Goal: Complete application form

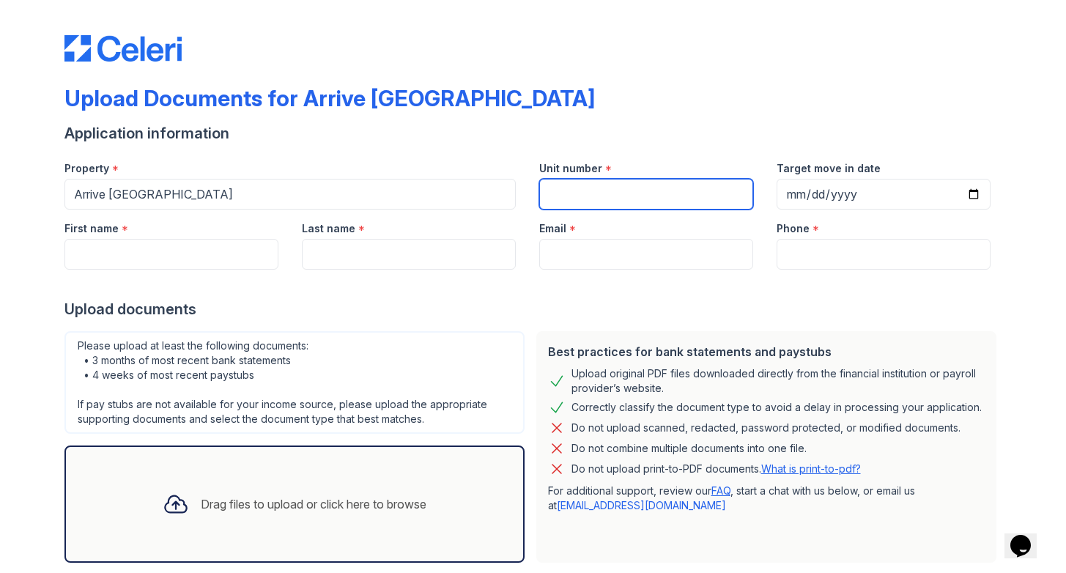
click at [584, 188] on input "Unit number" at bounding box center [646, 194] width 214 height 31
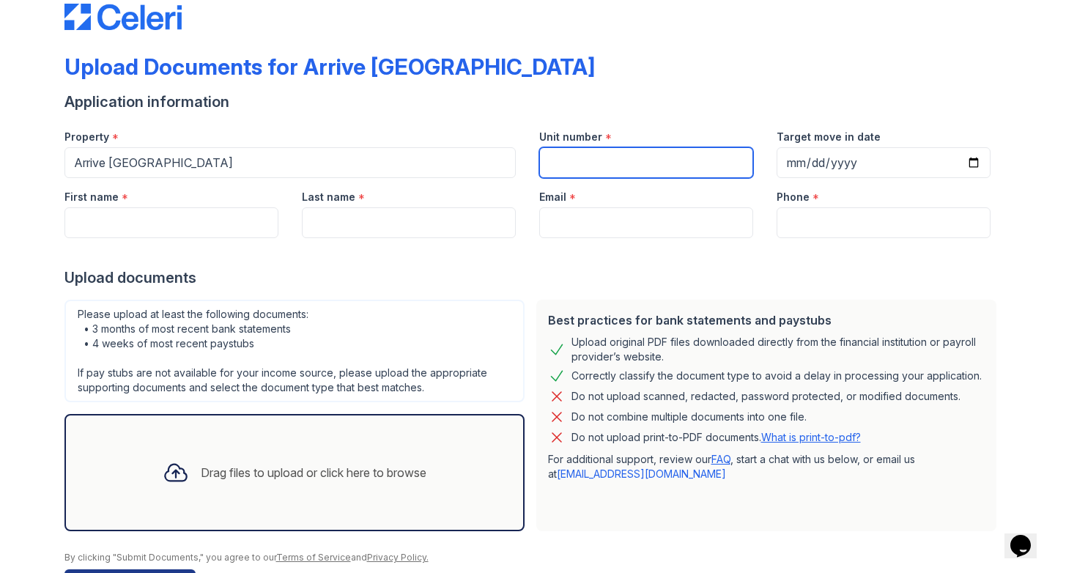
scroll to position [34, 0]
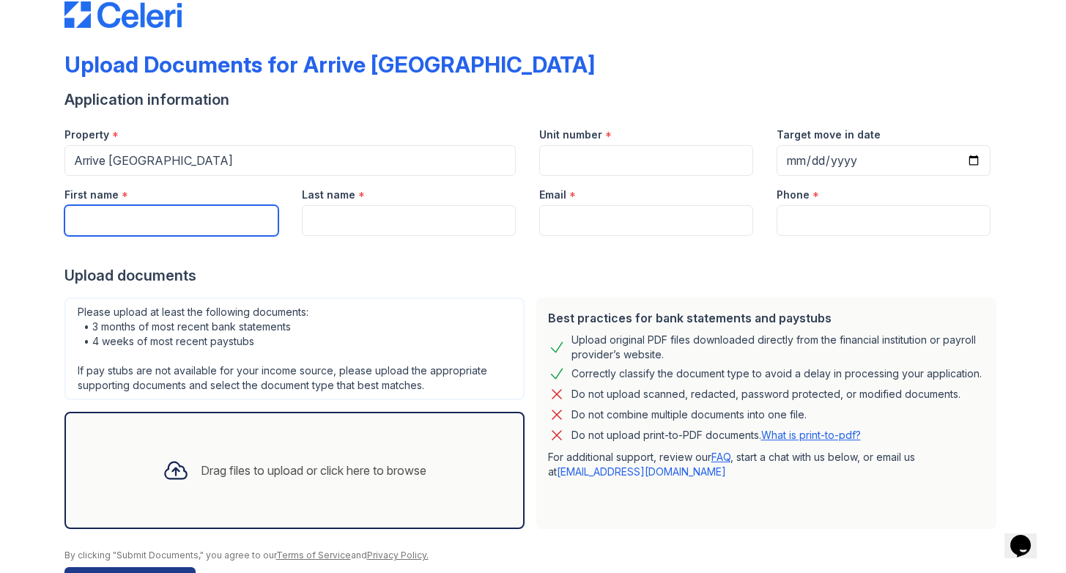
click at [114, 225] on input "First name" at bounding box center [171, 220] width 214 height 31
type input "[PERSON_NAME]"
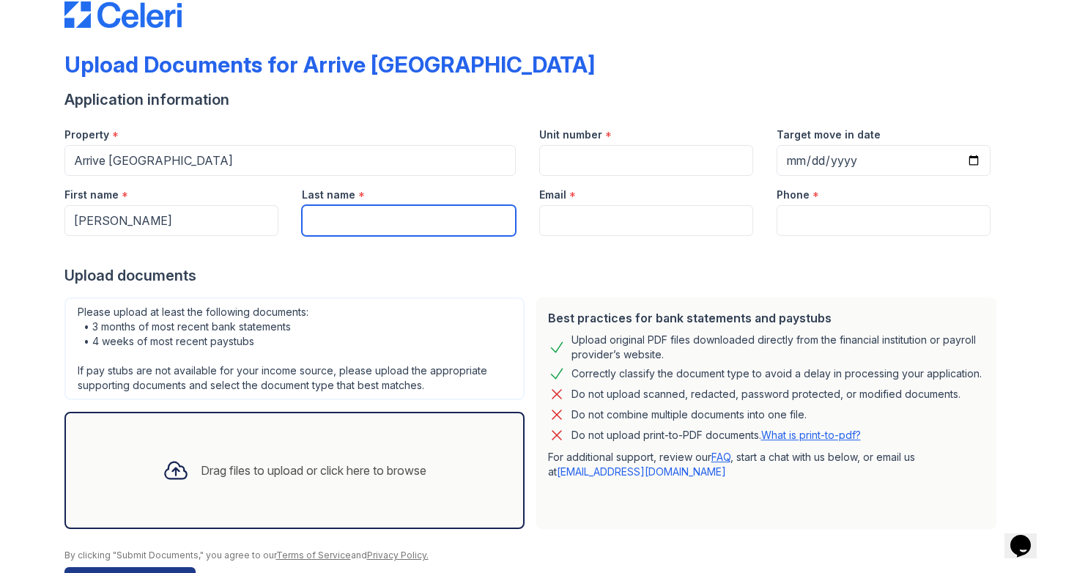
click at [325, 225] on input "Last name" at bounding box center [409, 220] width 214 height 31
type input "[PERSON_NAME]"
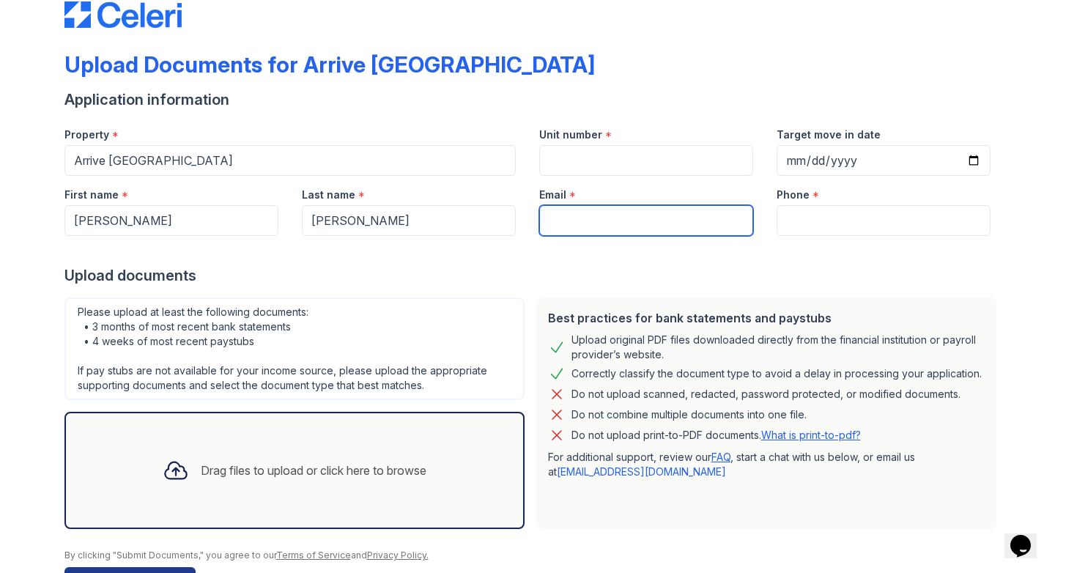
click at [604, 231] on input "Email" at bounding box center [646, 220] width 214 height 31
type input "[EMAIL_ADDRESS][DOMAIN_NAME]"
type input "2107103642"
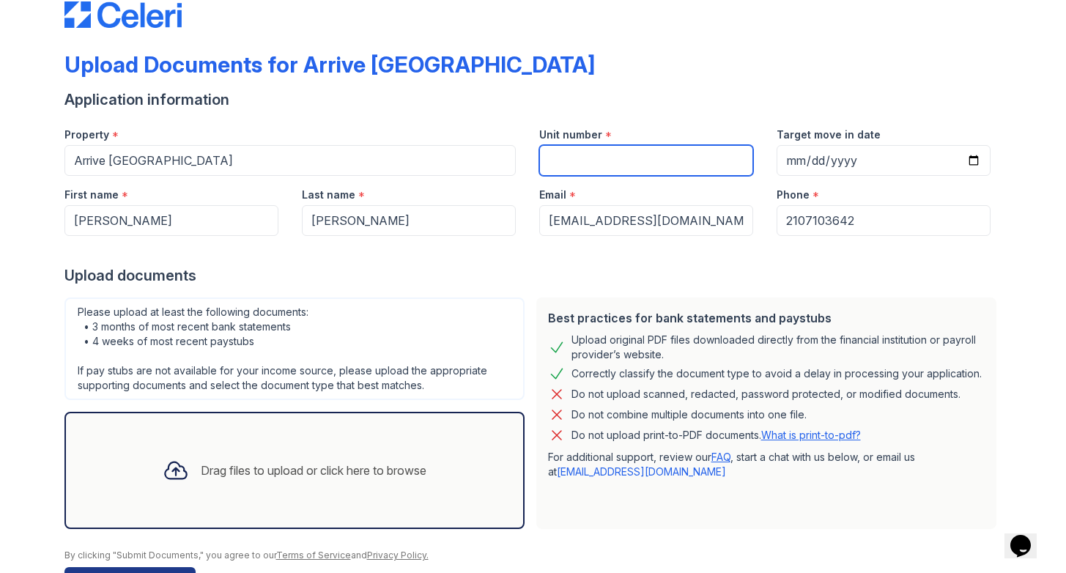
click at [661, 167] on input "Unit number" at bounding box center [646, 160] width 214 height 31
paste input "1208"
type input "1208"
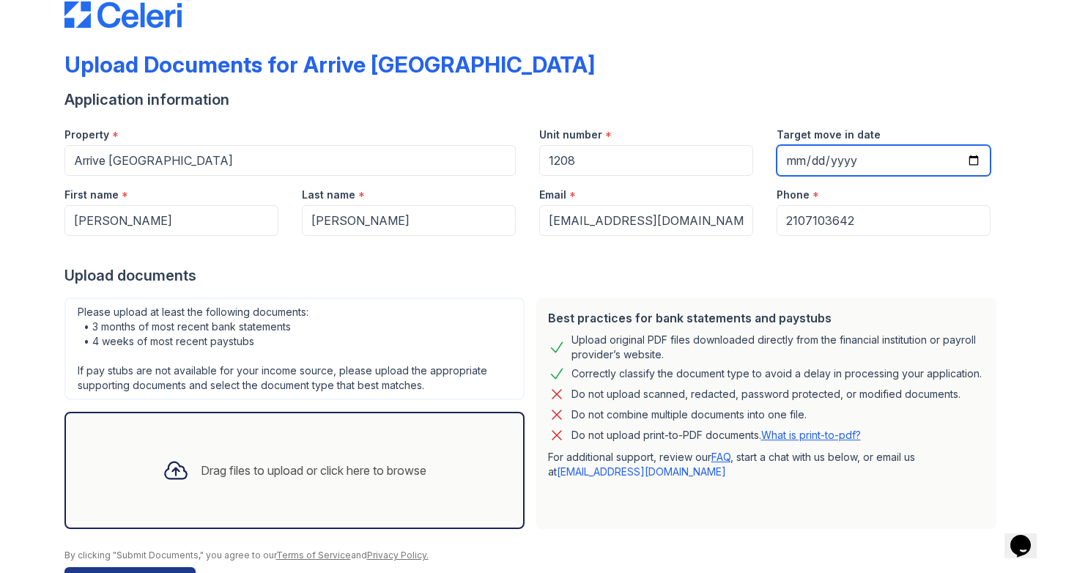
click at [850, 166] on input "Target move in date" at bounding box center [883, 160] width 214 height 31
click at [790, 157] on input "Target move in date" at bounding box center [883, 160] width 214 height 31
type input "[DATE]"
click at [789, 261] on div at bounding box center [532, 250] width 937 height 29
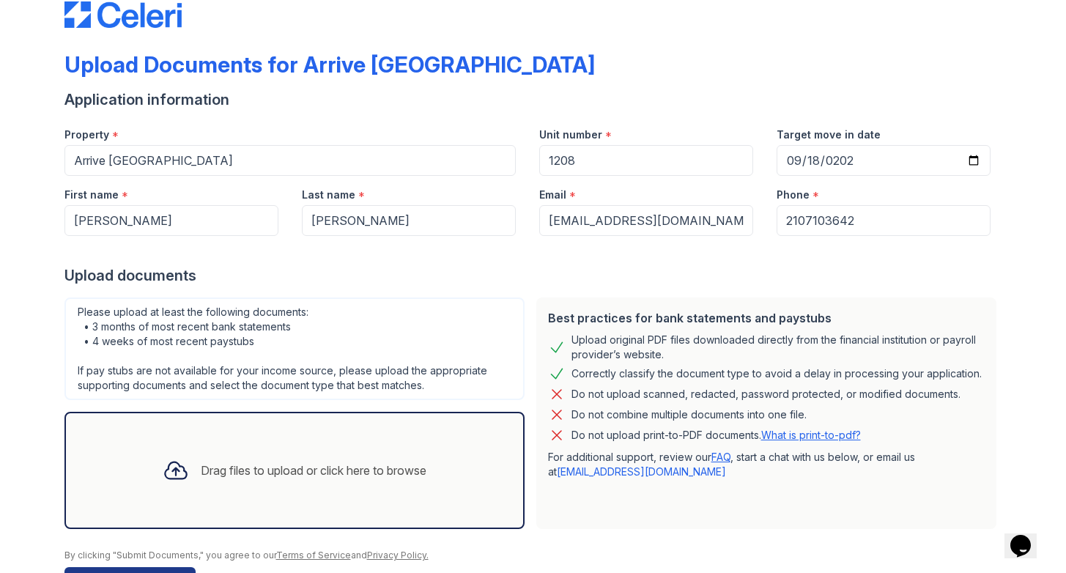
scroll to position [81, 0]
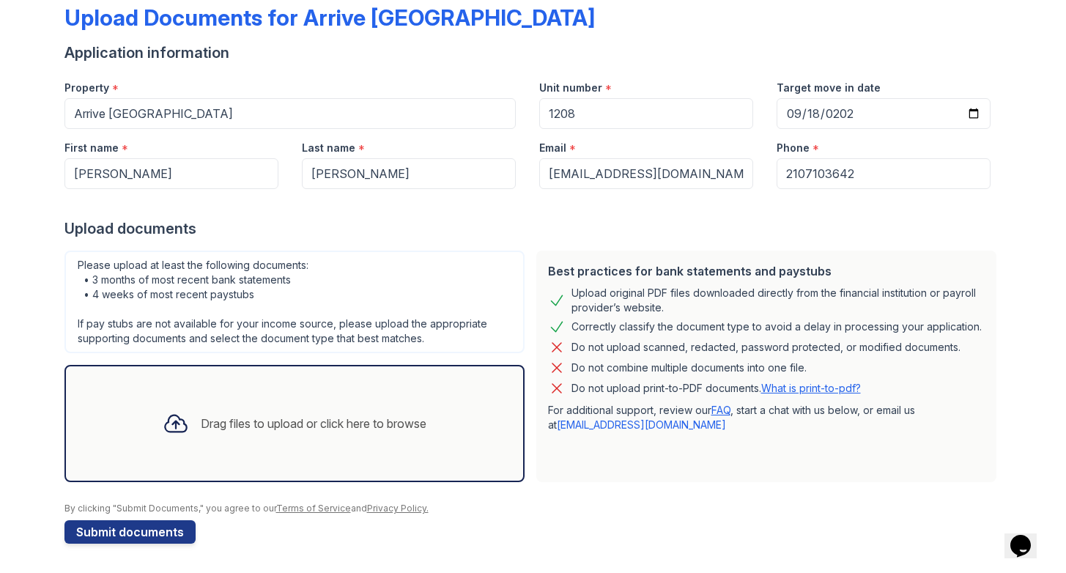
click at [270, 424] on div "Drag files to upload or click here to browse" at bounding box center [314, 423] width 226 height 18
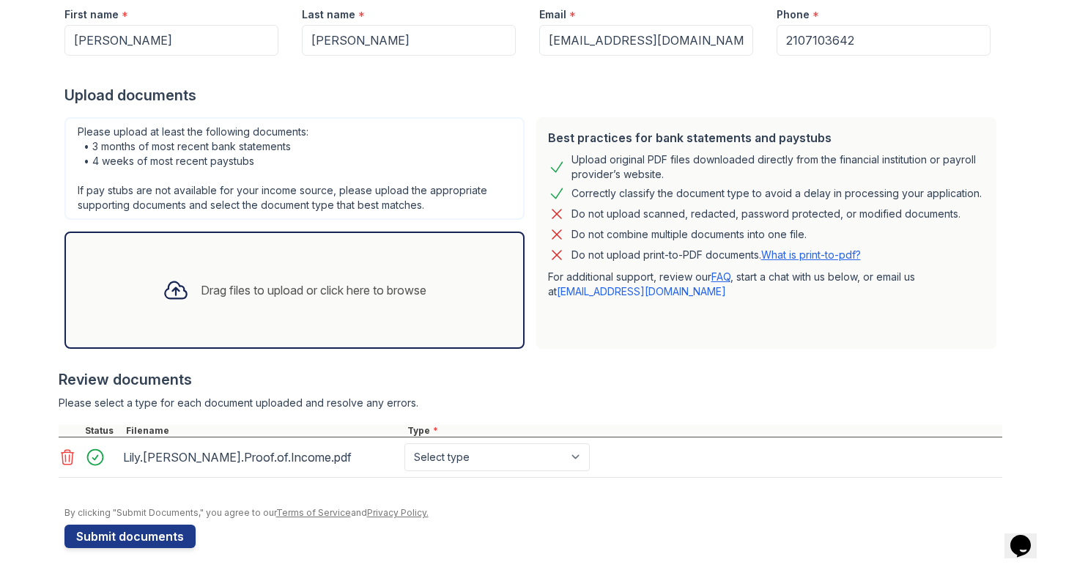
scroll to position [213, 0]
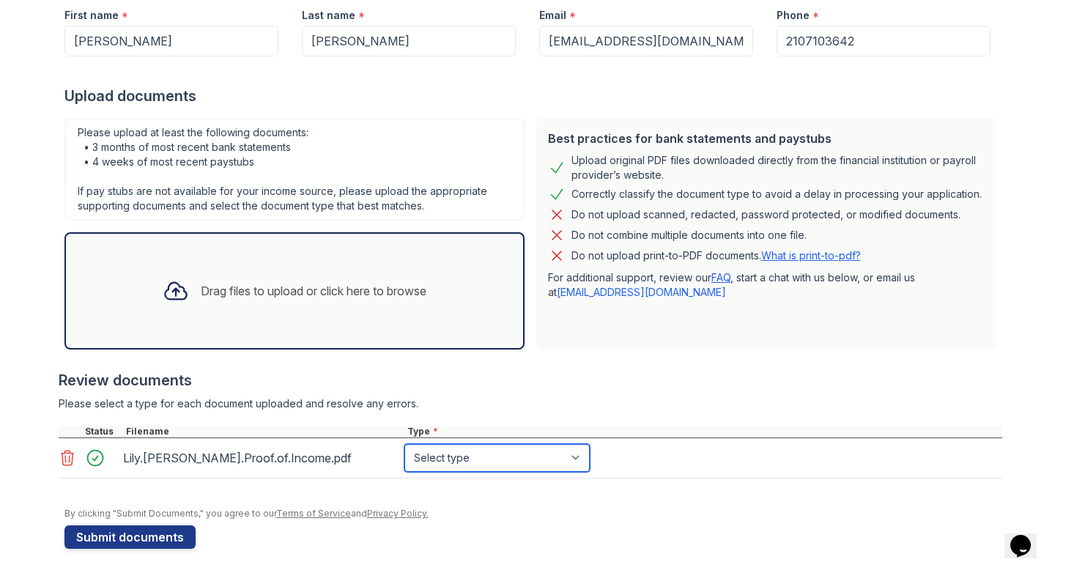
click at [469, 457] on select "Select type Paystub Bank Statement Offer Letter Tax Documents Benefit Award Let…" at bounding box center [496, 458] width 185 height 28
select select "bank_statement"
click at [404, 444] on select "Select type Paystub Bank Statement Offer Letter Tax Documents Benefit Award Let…" at bounding box center [496, 458] width 185 height 28
click at [293, 300] on div "Drag files to upload or click here to browse" at bounding box center [294, 291] width 287 height 50
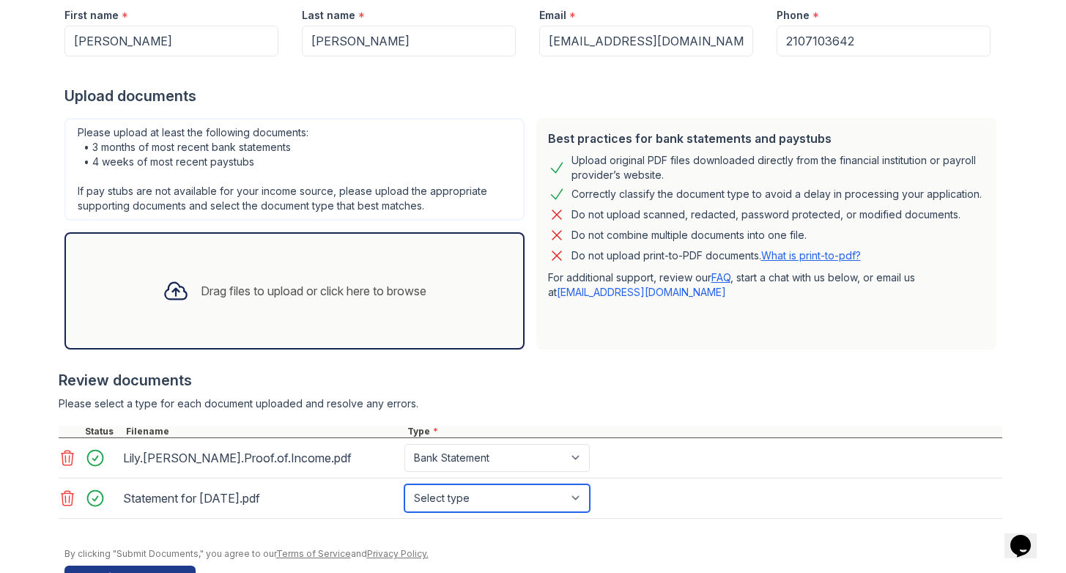
click at [531, 499] on select "Select type Paystub Bank Statement Offer Letter Tax Documents Benefit Award Let…" at bounding box center [496, 498] width 185 height 28
select select "paystub"
click at [404, 484] on select "Select type Paystub Bank Statement Offer Letter Tax Documents Benefit Award Let…" at bounding box center [496, 498] width 185 height 28
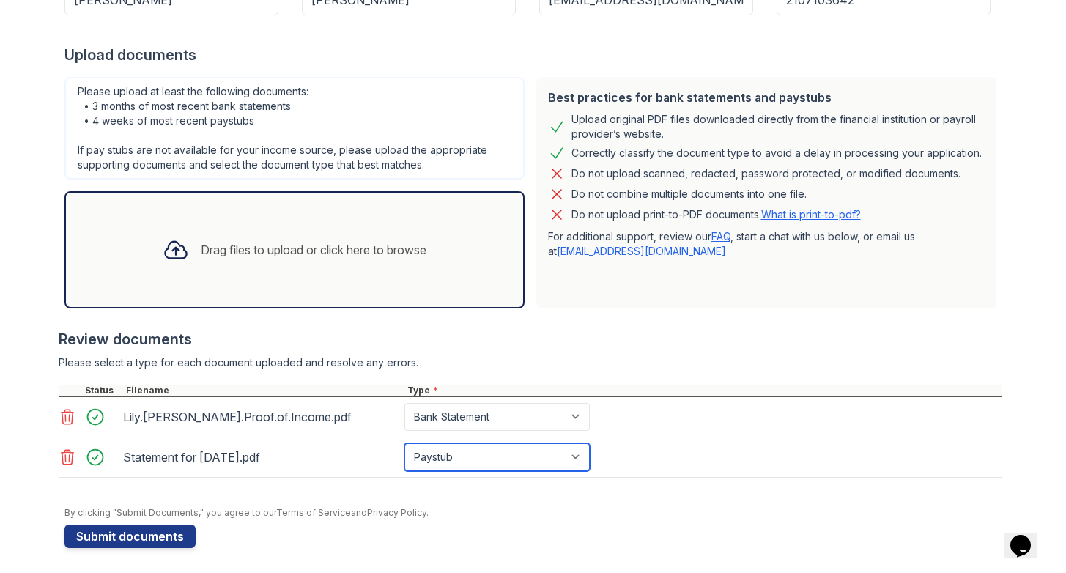
scroll to position [259, 0]
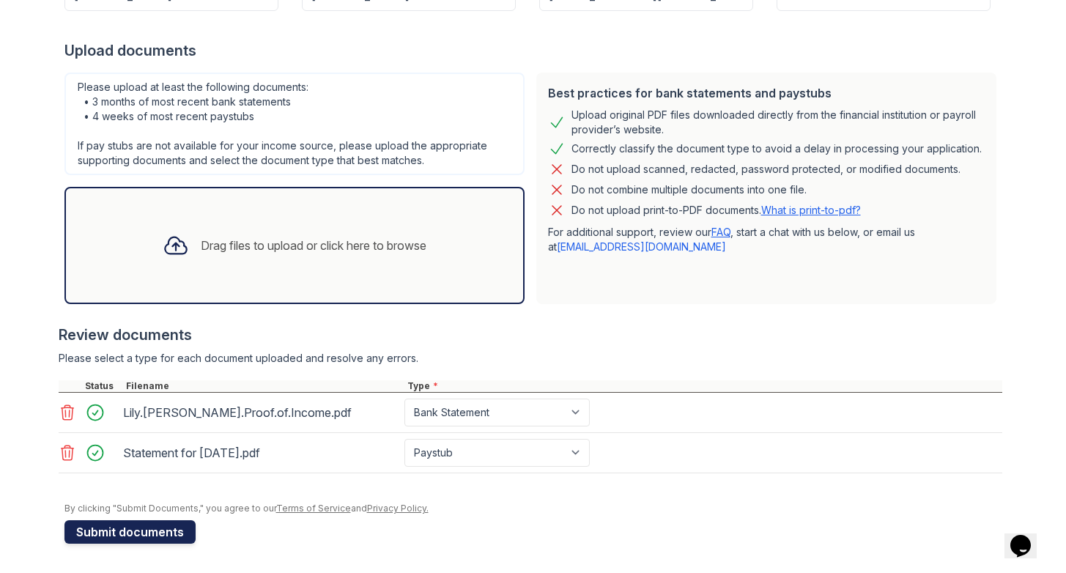
click at [141, 529] on button "Submit documents" at bounding box center [129, 531] width 131 height 23
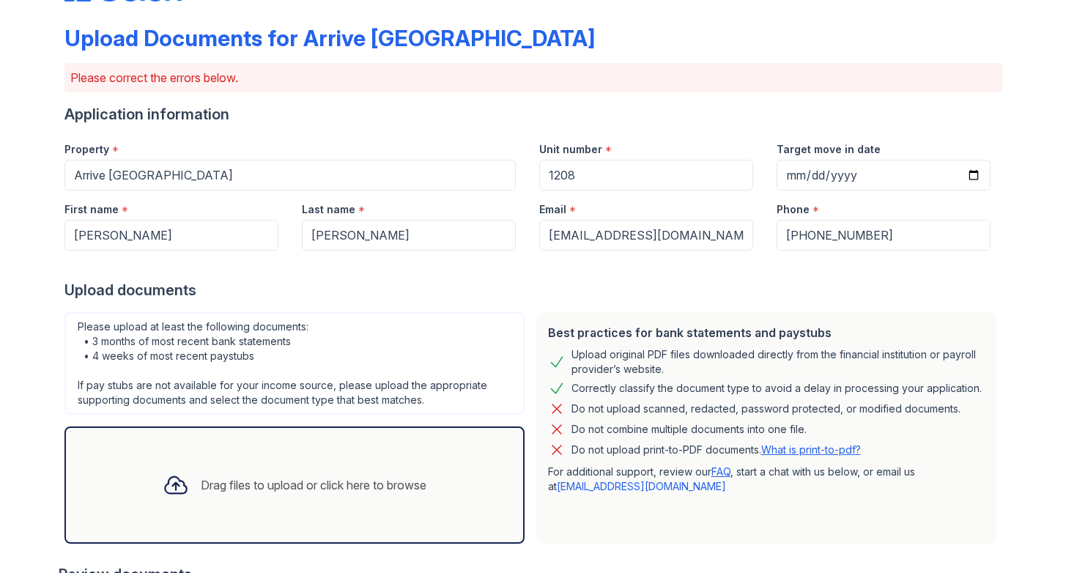
scroll to position [346, 0]
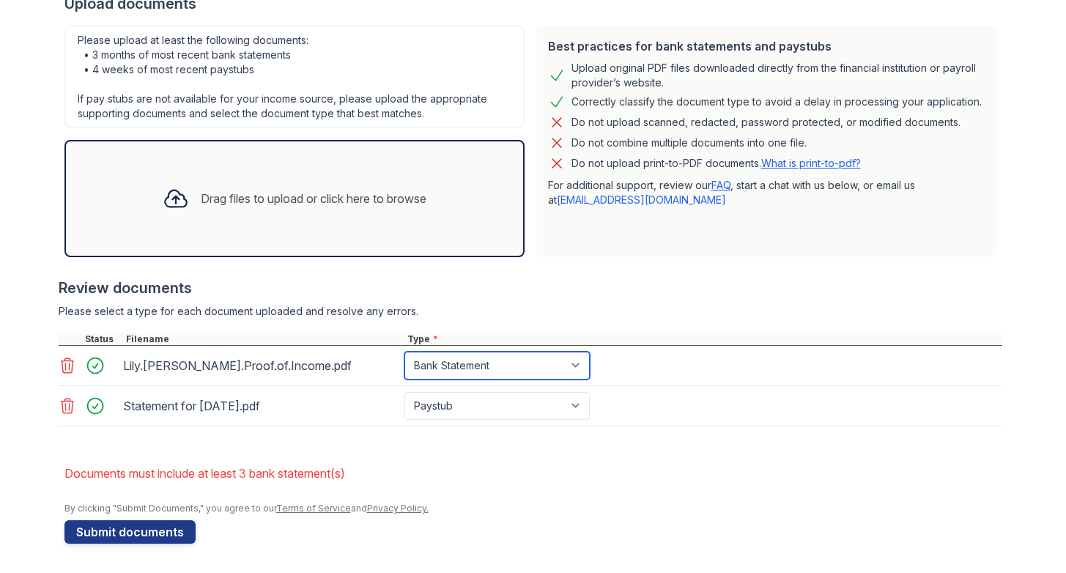
click at [532, 372] on select "Paystub Bank Statement Offer Letter Tax Documents Benefit Award Letter Investme…" at bounding box center [496, 366] width 185 height 28
click at [404, 352] on select "Paystub Bank Statement Offer Letter Tax Documents Benefit Award Letter Investme…" at bounding box center [496, 366] width 185 height 28
click at [256, 211] on div "Drag files to upload or click here to browse" at bounding box center [294, 199] width 287 height 50
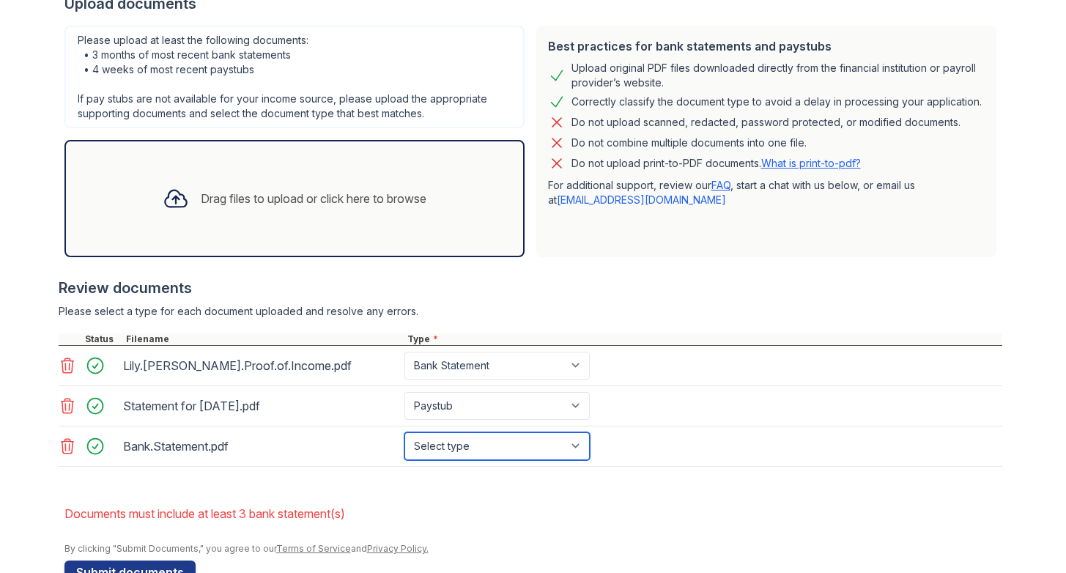
click at [470, 456] on select "Select type Paystub Bank Statement Offer Letter Tax Documents Benefit Award Let…" at bounding box center [496, 446] width 185 height 28
select select "bank_statement"
click at [404, 432] on select "Select type Paystub Bank Statement Offer Letter Tax Documents Benefit Award Let…" at bounding box center [496, 446] width 185 height 28
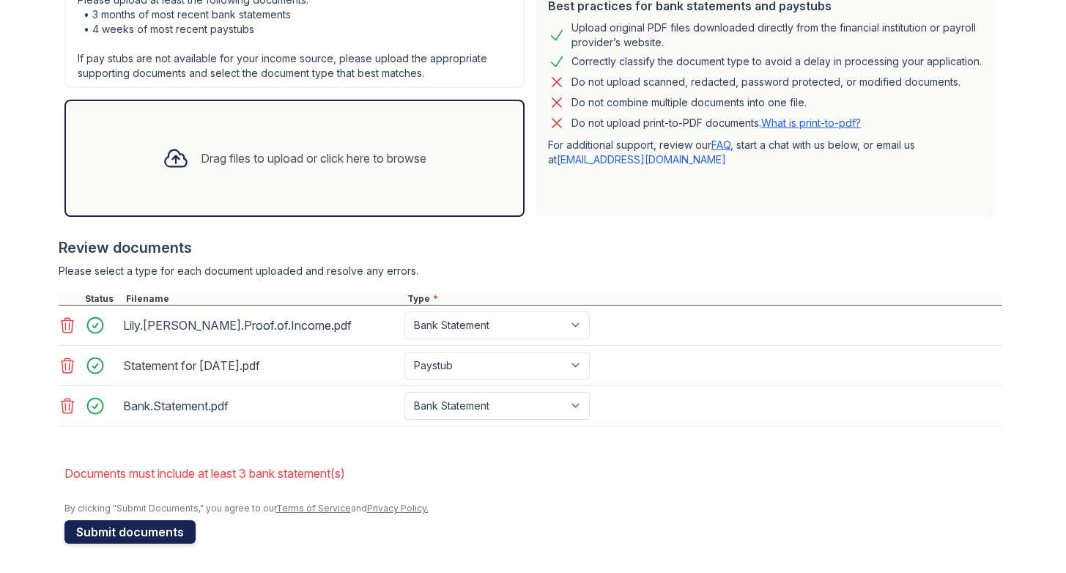
click at [149, 532] on button "Submit documents" at bounding box center [129, 531] width 131 height 23
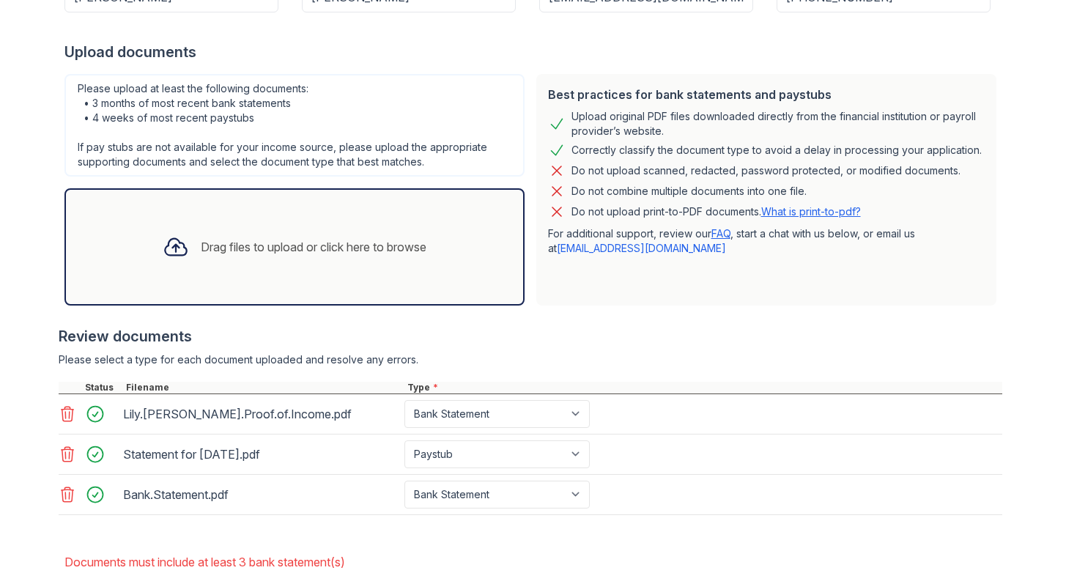
click at [184, 253] on div at bounding box center [176, 247] width 38 height 38
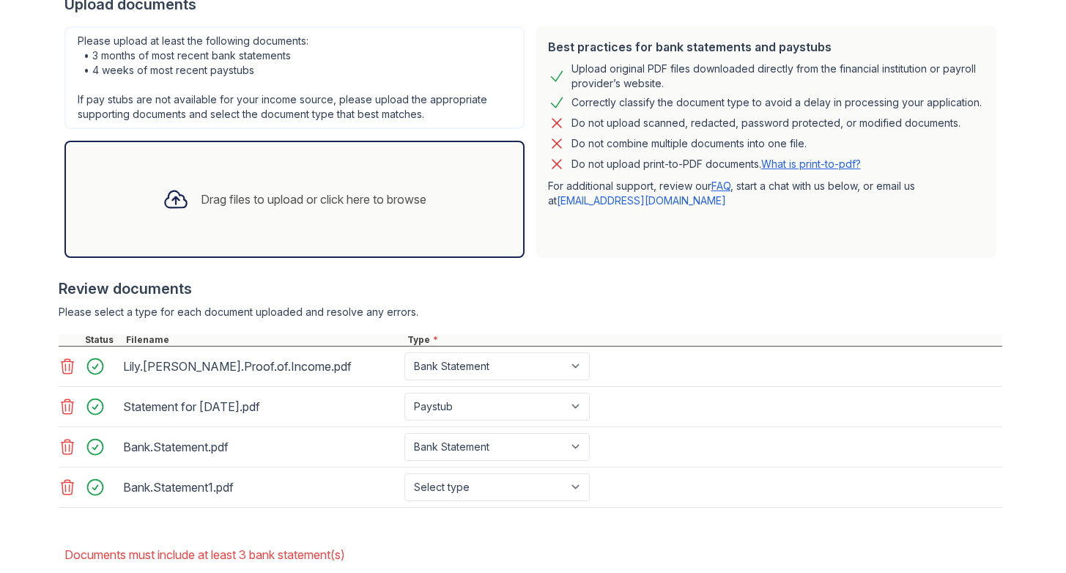
scroll to position [427, 0]
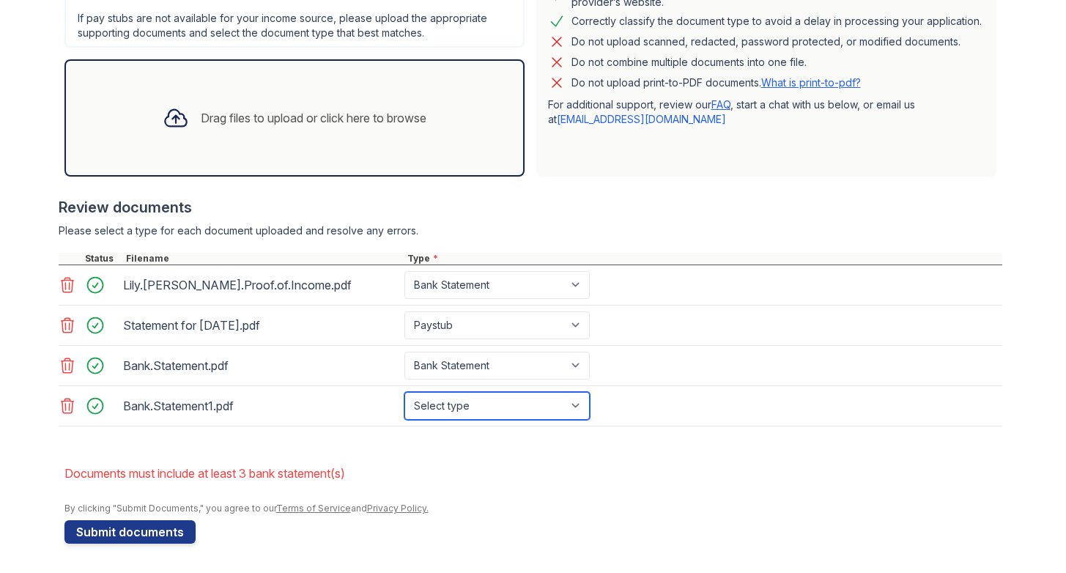
click at [497, 406] on select "Select type Paystub Bank Statement Offer Letter Tax Documents Benefit Award Let…" at bounding box center [496, 406] width 185 height 28
select select "bank_statement"
click at [404, 392] on select "Select type Paystub Bank Statement Offer Letter Tax Documents Benefit Award Let…" at bounding box center [496, 406] width 185 height 28
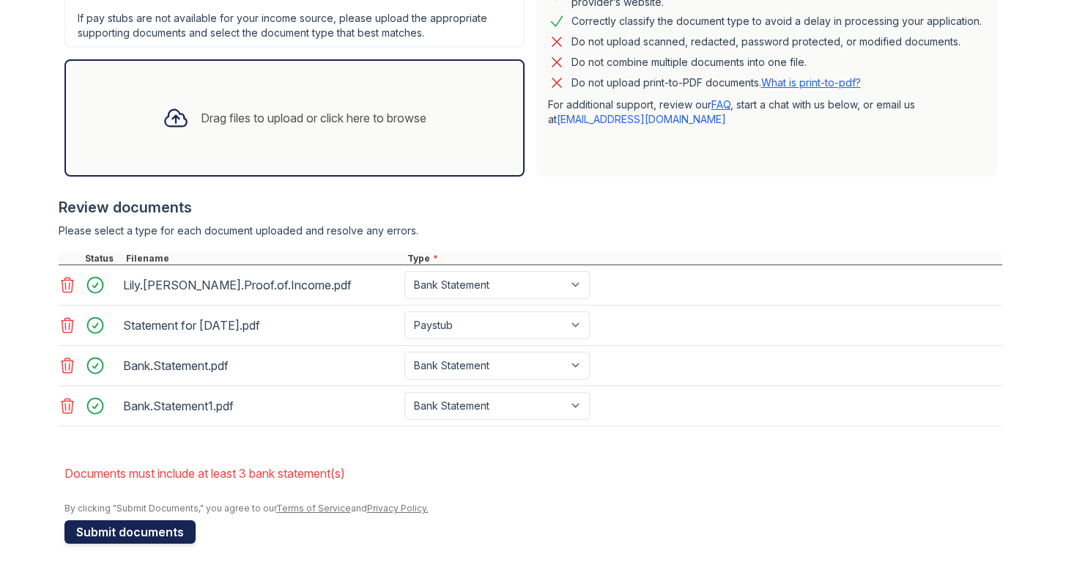
click at [125, 534] on button "Submit documents" at bounding box center [129, 531] width 131 height 23
